Goal: Task Accomplishment & Management: Complete application form

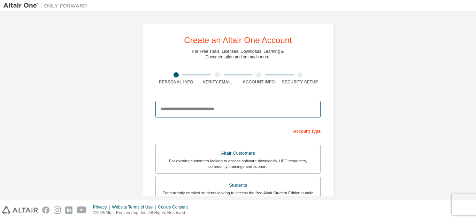
click at [199, 109] on input "email" at bounding box center [237, 109] width 165 height 17
type input "**********"
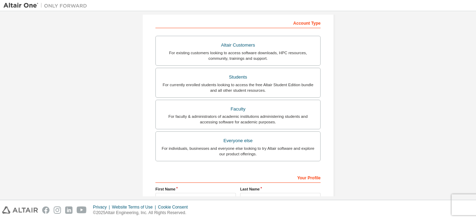
scroll to position [118, 0]
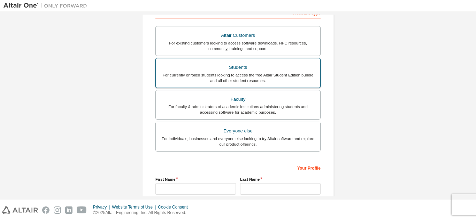
click at [236, 71] on div "Students" at bounding box center [238, 68] width 156 height 10
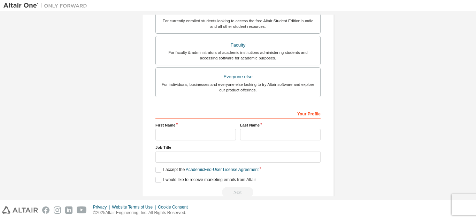
scroll to position [174, 0]
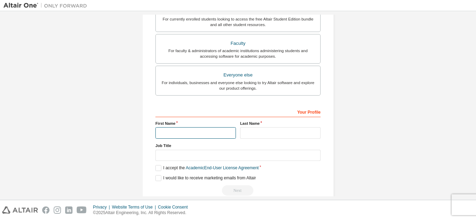
click at [176, 131] on input "text" at bounding box center [195, 132] width 80 height 11
type input "**********"
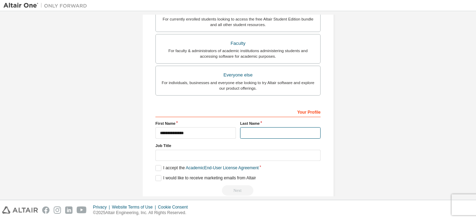
click at [273, 134] on input "text" at bounding box center [280, 132] width 80 height 11
type input "******"
click at [158, 166] on label "I accept the Academic End-User License Agreement" at bounding box center [206, 168] width 103 height 6
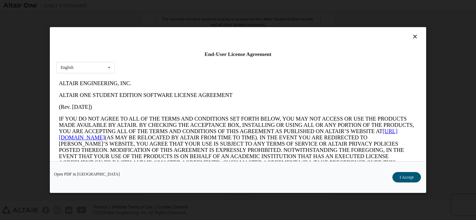
scroll to position [0, 0]
click at [398, 176] on button "I Accept" at bounding box center [406, 177] width 29 height 10
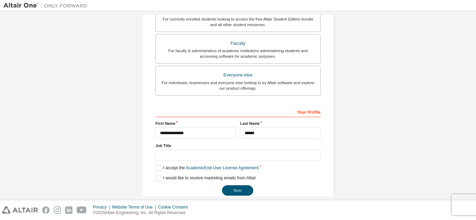
scroll to position [187, 0]
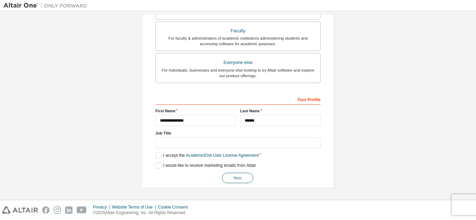
click at [231, 180] on button "Next" at bounding box center [237, 178] width 31 height 10
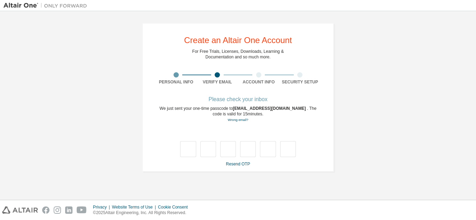
scroll to position [0, 0]
type input "*"
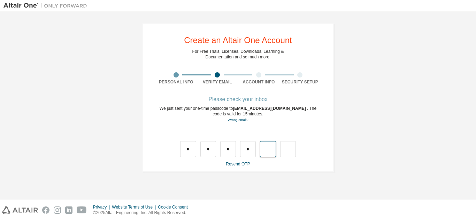
type input "*"
